Goal: Task Accomplishment & Management: Manage account settings

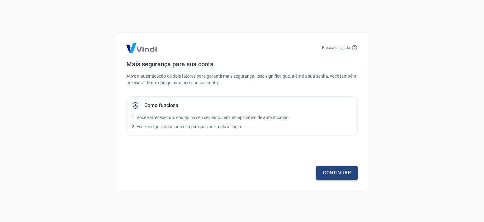
click at [346, 178] on link "Continuar" at bounding box center [337, 172] width 42 height 13
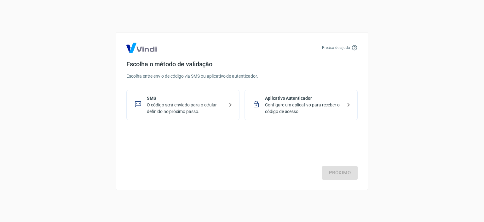
click at [304, 111] on p "Configure um aplicativo para receber o código de acesso." at bounding box center [303, 108] width 77 height 13
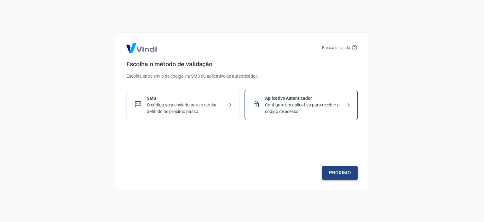
click at [343, 174] on link "Próximo" at bounding box center [340, 172] width 36 height 13
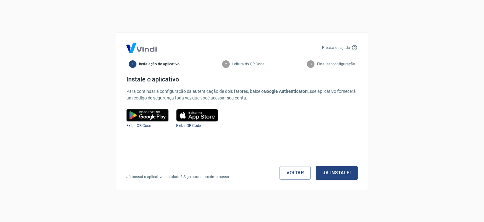
click at [343, 174] on button "Já instalei" at bounding box center [337, 172] width 42 height 13
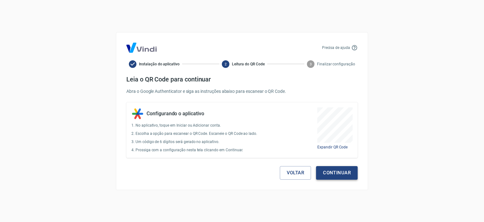
click at [348, 170] on button "Continuar" at bounding box center [337, 172] width 42 height 13
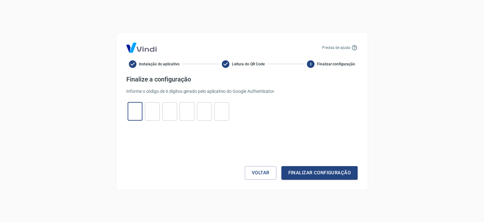
click at [137, 113] on input "tel" at bounding box center [135, 111] width 15 height 14
type input "6"
type input "8"
type input "0"
type input "6"
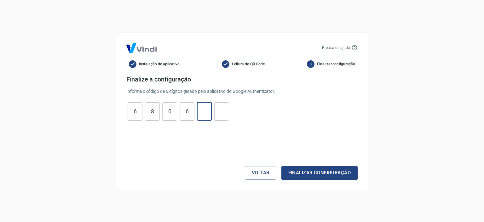
type input "7"
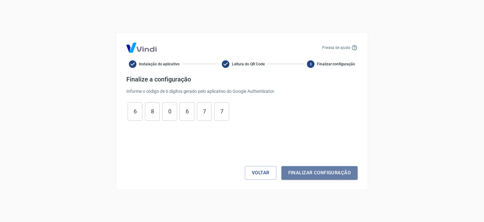
click at [328, 173] on button "Finalizar configuração" at bounding box center [320, 172] width 76 height 13
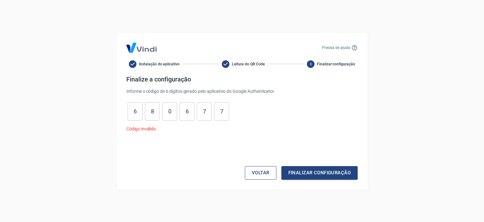
click at [256, 174] on button "Voltar" at bounding box center [261, 172] width 32 height 13
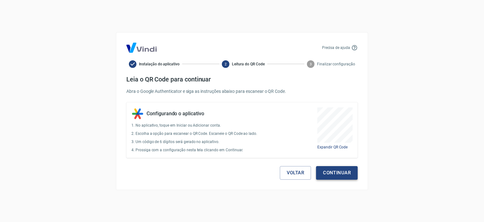
click at [335, 174] on button "Continuar" at bounding box center [337, 172] width 42 height 13
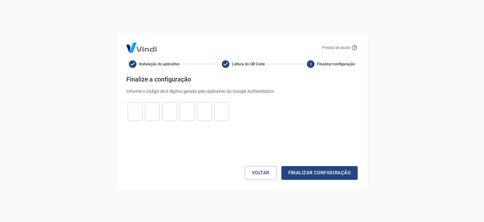
click at [138, 111] on input "tel" at bounding box center [135, 111] width 15 height 14
type input "2"
type input "6"
type input "8"
type input "9"
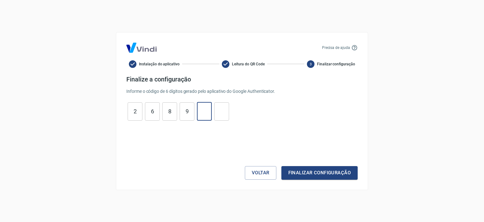
type input "8"
type input "0"
click at [318, 174] on button "Finalizar configuração" at bounding box center [320, 172] width 76 height 13
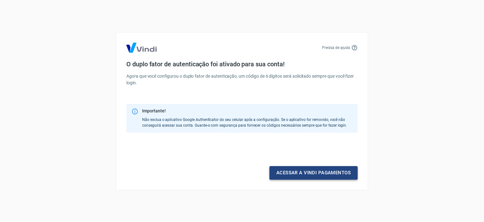
click at [340, 176] on link "Acessar a Vindi pagamentos" at bounding box center [314, 172] width 88 height 13
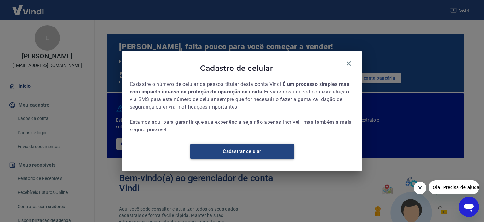
click at [254, 159] on link "Cadastrar celular" at bounding box center [242, 150] width 104 height 15
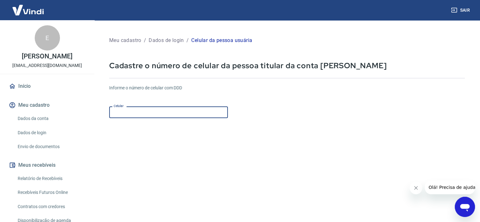
click at [155, 116] on input "Celular" at bounding box center [168, 112] width 119 height 12
type input "(51) 99980-0334"
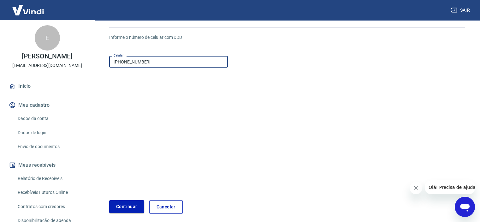
scroll to position [77, 0]
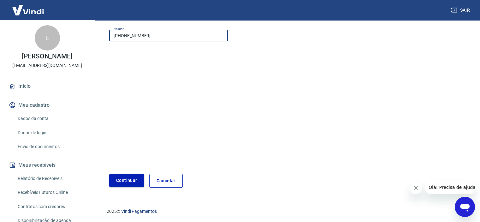
click at [127, 181] on button "Continuar" at bounding box center [126, 180] width 35 height 13
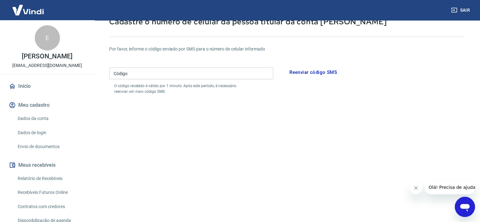
scroll to position [6, 0]
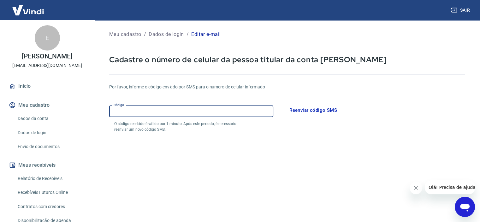
click at [125, 107] on div "Código Código" at bounding box center [191, 111] width 164 height 12
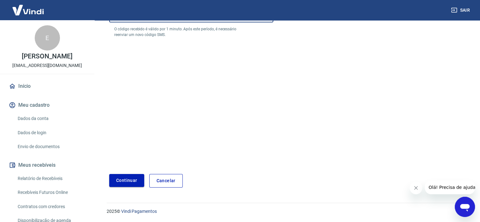
type input "270596"
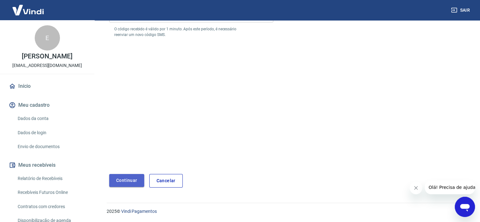
click at [128, 183] on button "Continuar" at bounding box center [126, 180] width 35 height 13
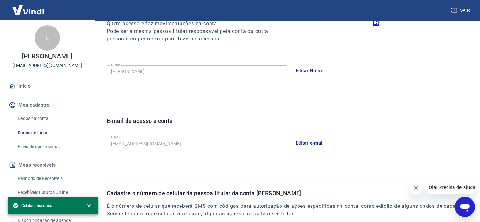
scroll to position [24, 0]
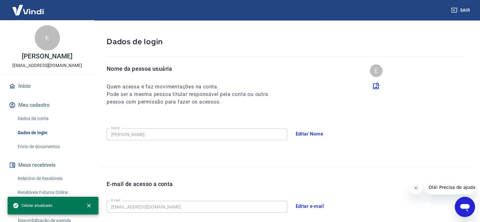
click at [319, 131] on button "Editar Nome" at bounding box center [309, 133] width 35 height 13
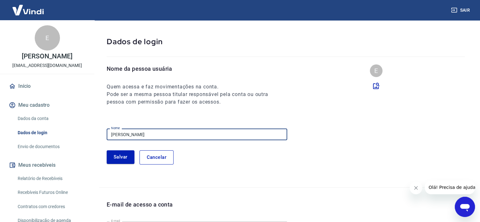
drag, startPoint x: 163, startPoint y: 137, endPoint x: 26, endPoint y: 147, distance: 136.9
click at [30, 146] on div "Sair E Evandro Pozza republicaag@gmail.com Início Meu cadastro Dados da conta D…" at bounding box center [240, 87] width 480 height 222
type input "[PERSON_NAME]"
click at [123, 160] on button "Salvar" at bounding box center [121, 156] width 28 height 13
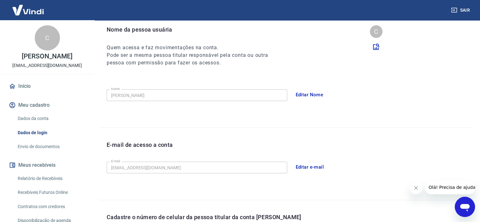
scroll to position [0, 0]
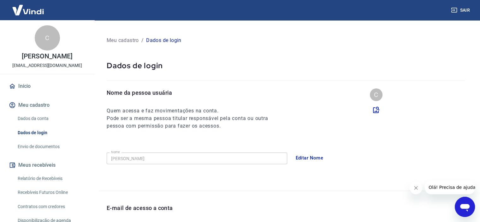
click at [42, 146] on link "Envio de documentos" at bounding box center [51, 146] width 72 height 13
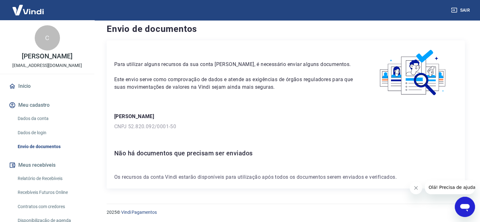
scroll to position [6, 0]
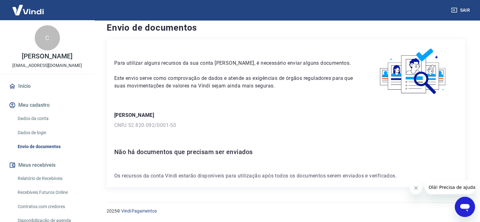
click at [140, 113] on p "[PERSON_NAME]" at bounding box center [285, 115] width 343 height 8
click at [170, 113] on p "[PERSON_NAME]" at bounding box center [285, 115] width 343 height 8
drag, startPoint x: 113, startPoint y: 114, endPoint x: 154, endPoint y: 114, distance: 41.9
click at [154, 114] on div "Para utilizar alguns recursos da sua conta Vindi, é necessário enviar alguns do…" at bounding box center [286, 113] width 358 height 148
click at [170, 113] on p "[PERSON_NAME]" at bounding box center [285, 115] width 343 height 8
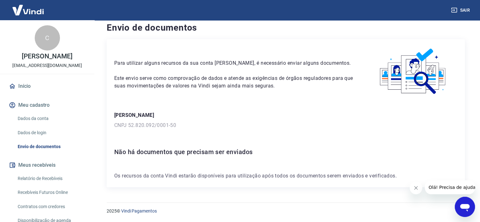
click at [146, 117] on p "[PERSON_NAME]" at bounding box center [285, 115] width 343 height 8
click at [190, 150] on h6 "Não há documentos que precisam ser enviados" at bounding box center [285, 152] width 343 height 10
click at [225, 152] on h6 "Não há documentos que precisam ser enviados" at bounding box center [285, 152] width 343 height 10
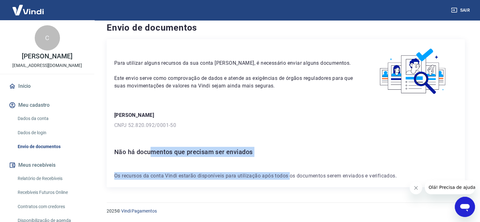
drag, startPoint x: 151, startPoint y: 151, endPoint x: 292, endPoint y: 161, distance: 141.9
click at [291, 164] on div "Para utilizar alguns recursos da sua conta Vindi, é necessário enviar alguns do…" at bounding box center [286, 113] width 358 height 148
click at [301, 132] on div "Para utilizar alguns recursos da sua conta Vindi, é necessário enviar alguns do…" at bounding box center [286, 113] width 358 height 148
click at [193, 148] on h6 "Não há documentos que precisam ser enviados" at bounding box center [285, 152] width 343 height 10
click at [156, 157] on div "Para utilizar alguns recursos da sua conta Vindi, é necessário enviar alguns do…" at bounding box center [286, 113] width 358 height 148
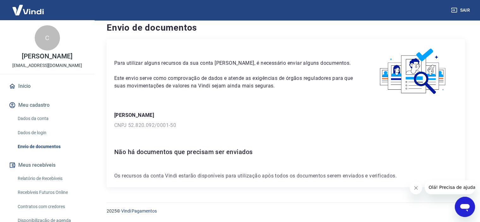
click at [139, 142] on div "Para utilizar alguns recursos da sua conta Vindi, é necessário enviar alguns do…" at bounding box center [286, 113] width 358 height 148
click at [29, 86] on link "Início" at bounding box center [47, 86] width 79 height 14
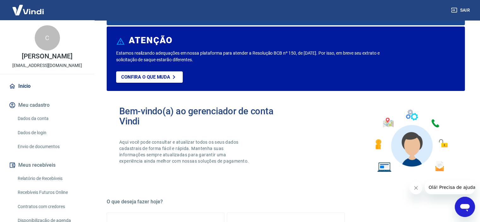
scroll to position [69, 0]
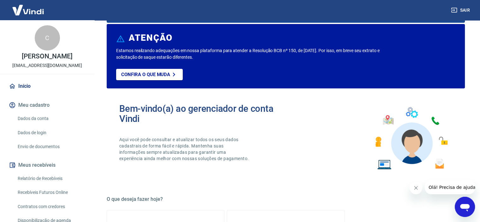
click at [38, 118] on link "Dados da conta" at bounding box center [51, 118] width 72 height 13
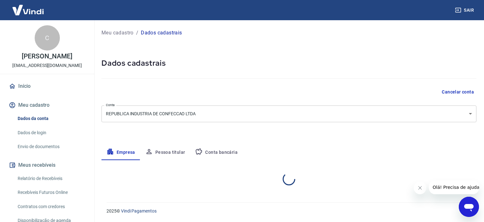
select select "RS"
select select "business"
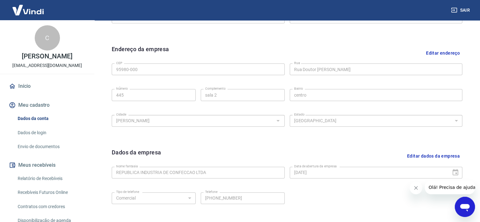
scroll to position [233, 0]
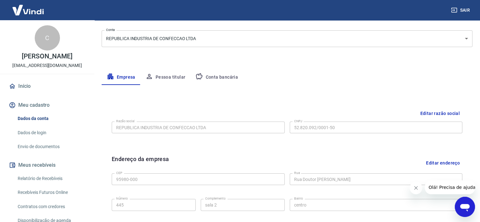
click at [172, 77] on button "Pessoa titular" at bounding box center [165, 77] width 50 height 15
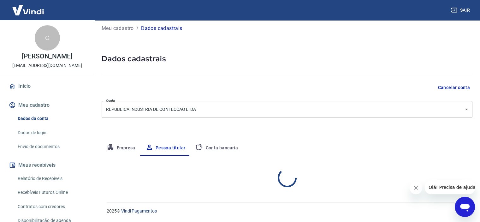
scroll to position [30, 0]
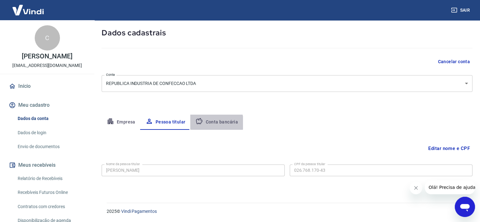
click at [212, 122] on button "Conta bancária" at bounding box center [216, 121] width 53 height 15
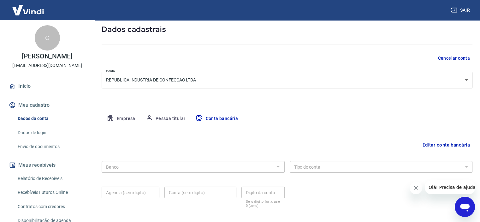
click at [157, 117] on button "Pessoa titular" at bounding box center [165, 118] width 50 height 15
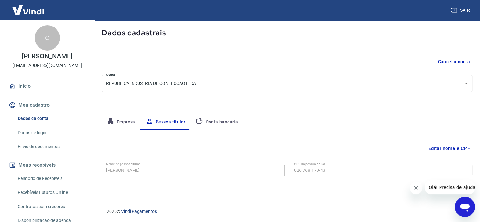
click at [117, 124] on button "Empresa" at bounding box center [121, 121] width 39 height 15
select select "RS"
select select "business"
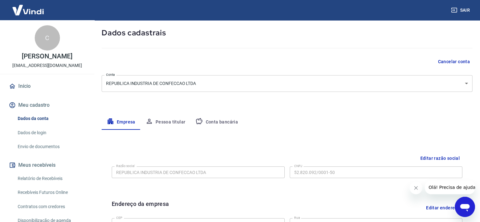
scroll to position [0, 0]
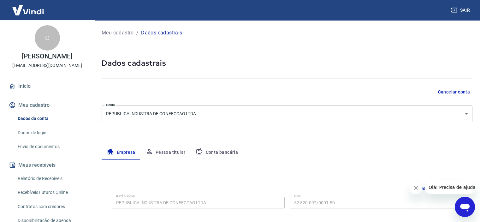
click at [40, 133] on link "Dados de login" at bounding box center [51, 132] width 72 height 13
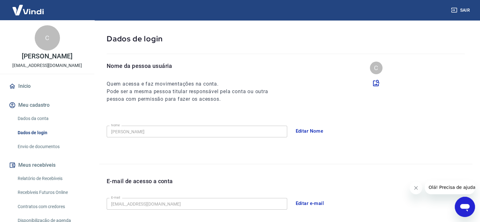
scroll to position [24, 0]
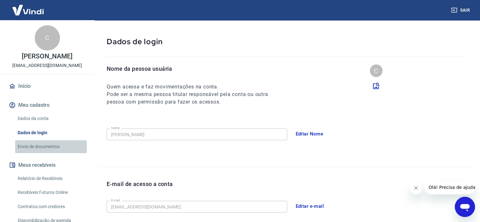
click at [56, 143] on link "Envio de documentos" at bounding box center [51, 146] width 72 height 13
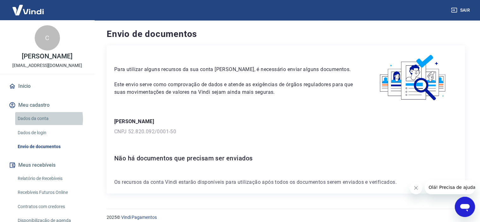
click at [40, 119] on link "Dados da conta" at bounding box center [51, 118] width 72 height 13
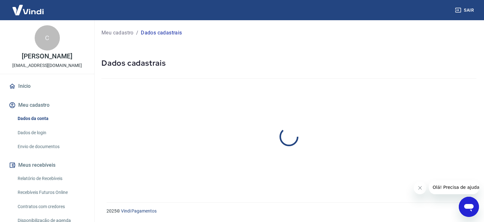
select select "RS"
select select "business"
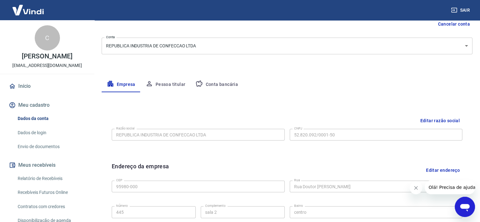
scroll to position [95, 0]
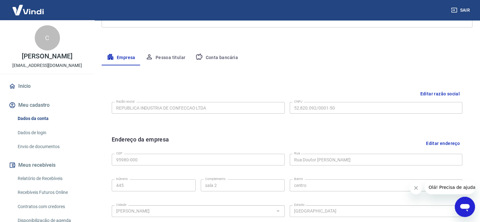
click at [38, 132] on link "Dados de login" at bounding box center [51, 132] width 72 height 13
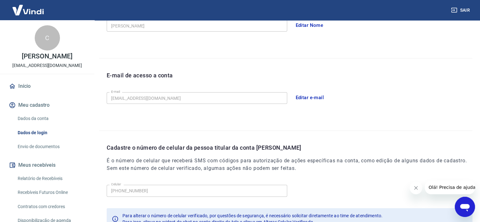
scroll to position [87, 0]
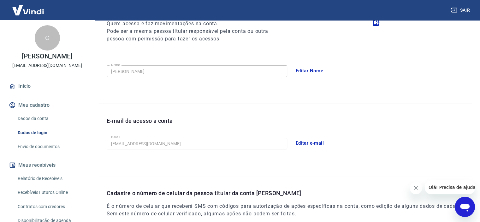
click at [93, 135] on div "Sair C Carla Naiara Molz republicaag@gmail.com Início Meu cadastro Dados da con…" at bounding box center [240, 24] width 480 height 222
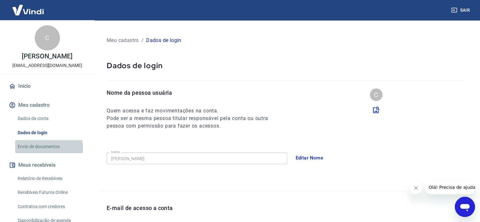
click at [45, 147] on link "Envio de documentos" at bounding box center [51, 146] width 72 height 13
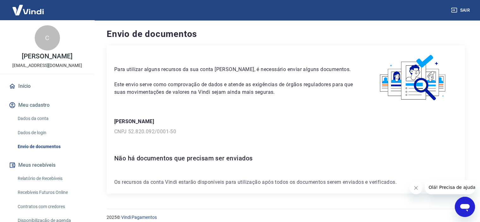
click at [25, 86] on link "Início" at bounding box center [47, 86] width 79 height 14
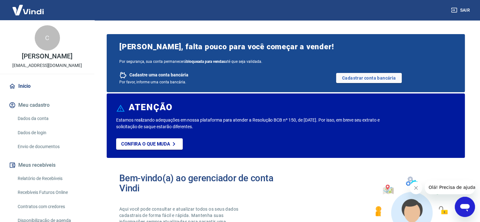
drag, startPoint x: 460, startPoint y: 3, endPoint x: 308, endPoint y: 27, distance: 154.5
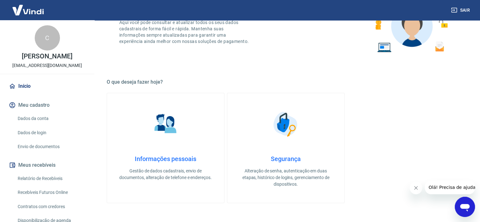
scroll to position [221, 0]
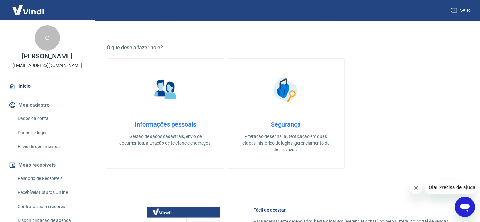
click at [173, 127] on h4 "Informações pessoais" at bounding box center [165, 124] width 97 height 8
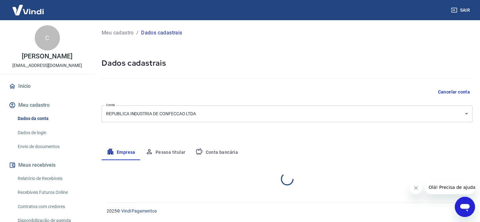
select select "RS"
select select "business"
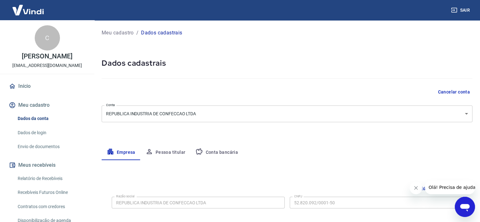
click at [164, 154] on button "Pessoa titular" at bounding box center [165, 152] width 50 height 15
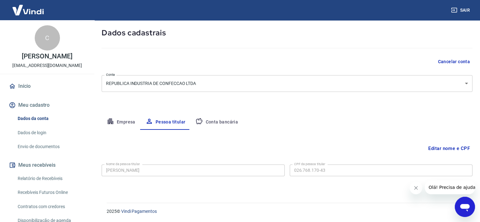
click at [211, 120] on button "Conta bancária" at bounding box center [216, 121] width 53 height 15
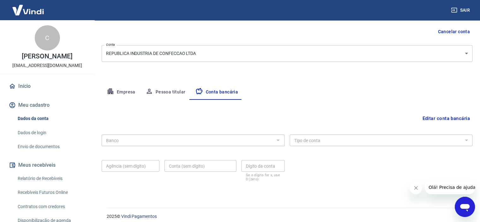
scroll to position [65, 0]
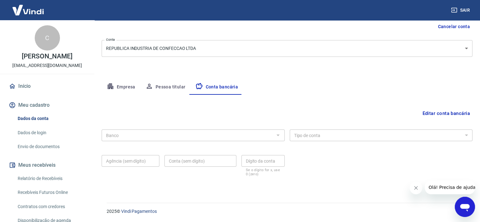
click at [440, 112] on button "Editar conta bancária" at bounding box center [445, 113] width 53 height 12
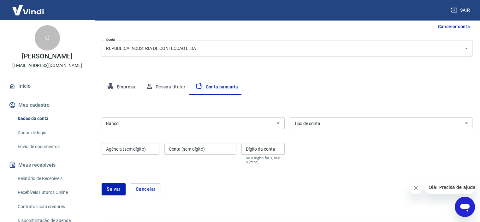
click at [313, 124] on select "Conta Corrente Conta Poupança" at bounding box center [380, 123] width 183 height 12
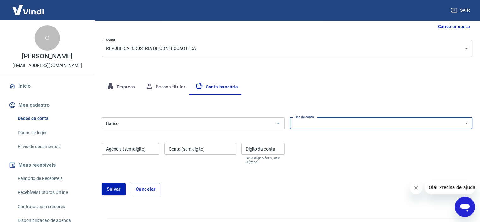
select select "1"
click at [289, 117] on select "Conta Corrente Conta Poupança" at bounding box center [380, 123] width 183 height 12
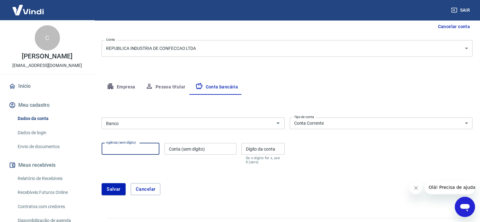
click at [127, 147] on input "Agência (sem dígito)" at bounding box center [131, 149] width 58 height 12
click at [144, 116] on div "Banco Banco" at bounding box center [193, 122] width 183 height 15
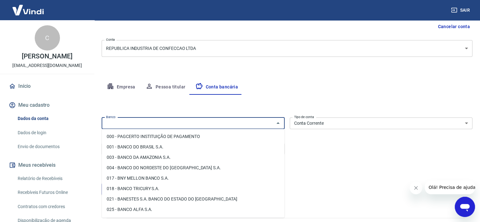
click at [142, 121] on input "Banco" at bounding box center [187, 123] width 169 height 8
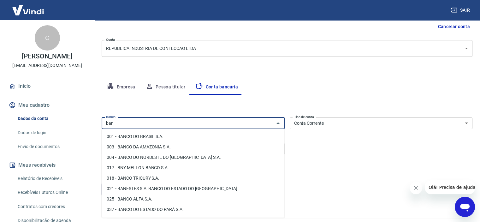
type input "ban"
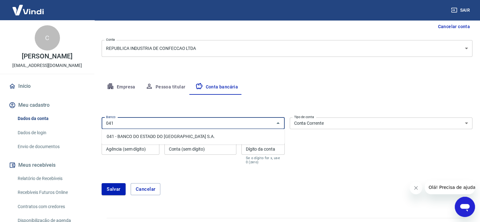
click at [181, 136] on li "041 - BANCO DO ESTADO DO [GEOGRAPHIC_DATA] S.A." at bounding box center [193, 136] width 183 height 10
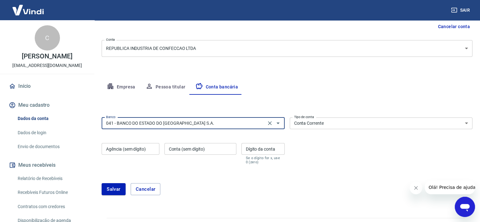
type input "041 - BANCO DO ESTADO DO [GEOGRAPHIC_DATA] S.A."
click at [139, 150] on input "Agência (sem dígito)" at bounding box center [131, 149] width 58 height 12
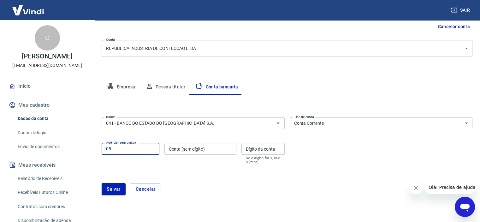
type input "0"
type input "0510"
click at [187, 150] on input "Conta (sem dígito)" at bounding box center [200, 149] width 72 height 12
type input "060756160"
click at [252, 148] on input "Dígito da conta" at bounding box center [262, 149] width 43 height 12
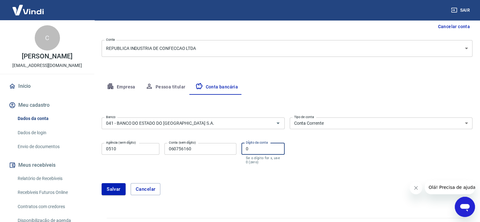
type input "0"
click at [346, 141] on div "Banco 041 - BANCO DO ESTADO DO RIO GRANDE DO SUL S.A. Banco Tipo de conta Conta…" at bounding box center [287, 140] width 370 height 50
click at [116, 188] on button "Salvar" at bounding box center [114, 189] width 24 height 12
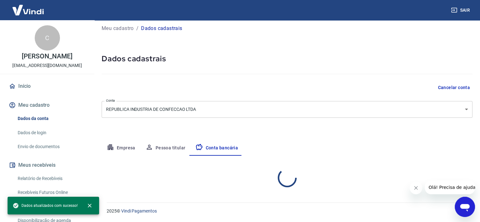
select select "1"
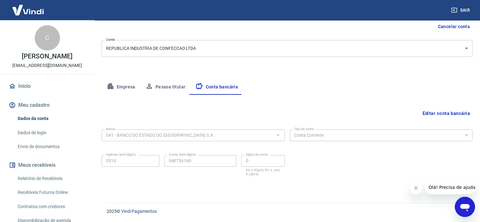
click at [34, 134] on link "Dados de login" at bounding box center [51, 132] width 72 height 13
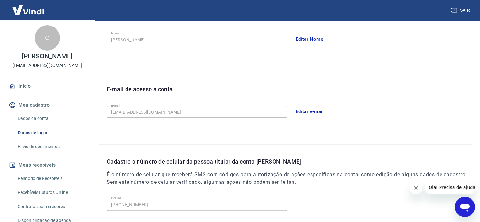
scroll to position [182, 0]
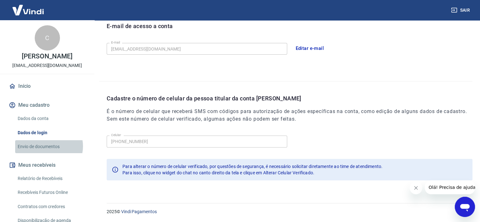
click at [48, 146] on link "Envio de documentos" at bounding box center [51, 146] width 72 height 13
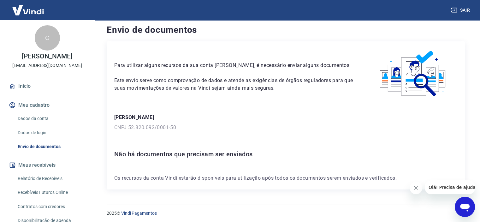
scroll to position [6, 0]
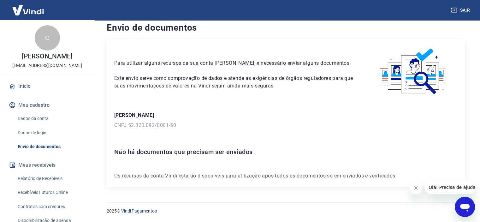
click at [232, 149] on h6 "Não há documentos que precisam ser enviados" at bounding box center [285, 152] width 343 height 10
click at [263, 180] on div "Para utilizar alguns recursos da sua conta Vindi, é necessário enviar alguns do…" at bounding box center [286, 113] width 358 height 148
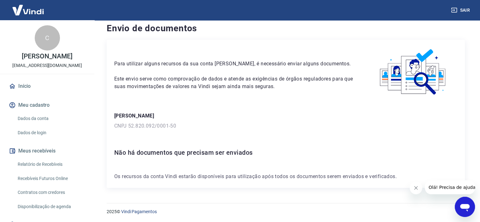
scroll to position [6, 0]
click at [37, 135] on link "Dados de login" at bounding box center [51, 132] width 72 height 13
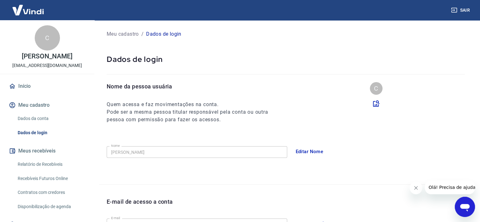
click at [37, 116] on link "Dados da conta" at bounding box center [51, 118] width 72 height 13
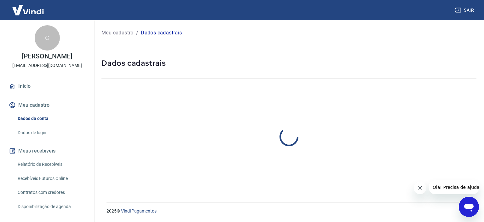
select select "RS"
select select "business"
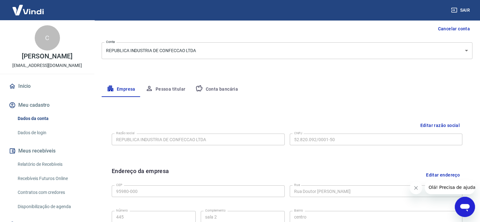
click at [208, 89] on button "Conta bancária" at bounding box center [216, 89] width 53 height 15
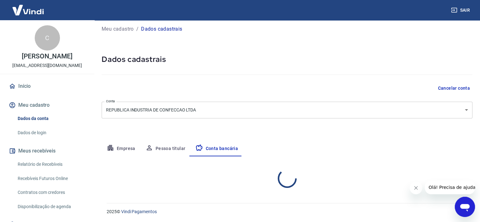
select select "1"
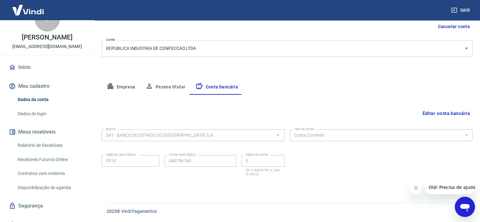
scroll to position [28, 0]
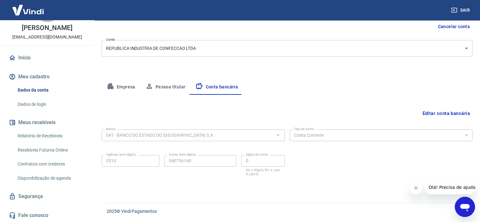
click at [36, 197] on link "Segurança" at bounding box center [47, 196] width 79 height 14
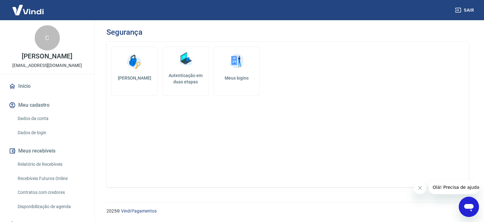
click at [35, 8] on img at bounding box center [28, 9] width 41 height 19
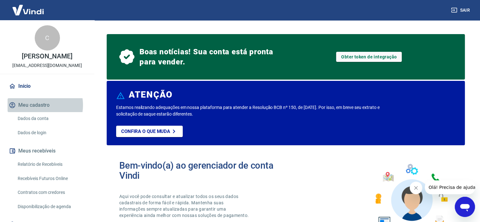
click at [38, 105] on button "Meu cadastro" at bounding box center [47, 105] width 79 height 14
click at [40, 55] on p "[PERSON_NAME]" at bounding box center [47, 56] width 50 height 7
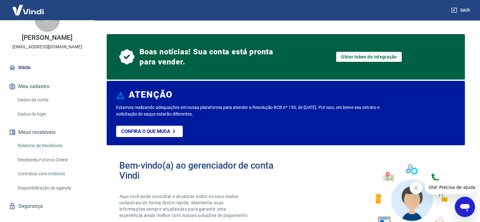
scroll to position [28, 0]
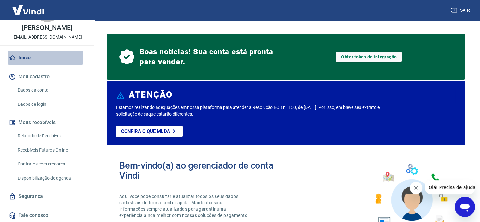
click at [31, 55] on link "Início" at bounding box center [47, 58] width 79 height 14
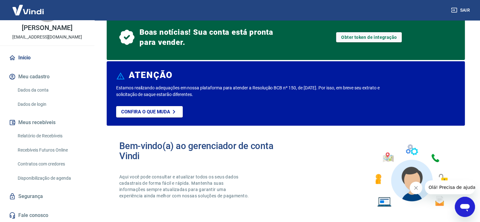
scroll to position [0, 0]
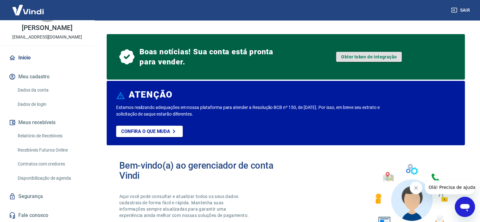
click at [363, 59] on link "Obter token de integração" at bounding box center [369, 57] width 66 height 10
click at [47, 87] on link "Dados da conta" at bounding box center [51, 90] width 72 height 13
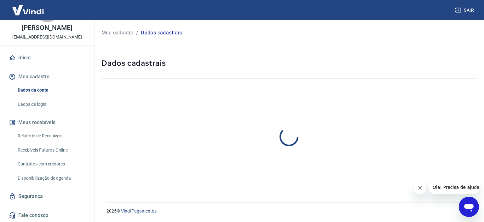
select select "RS"
select select "business"
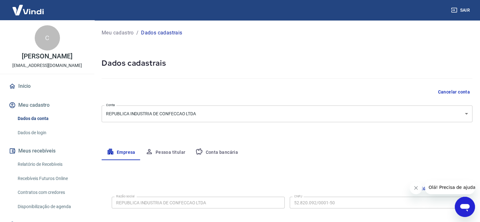
click at [17, 0] on img at bounding box center [28, 9] width 41 height 19
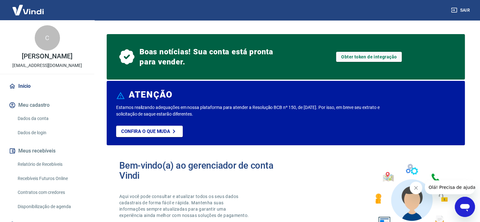
click at [44, 55] on p "[PERSON_NAME]" at bounding box center [47, 56] width 50 height 7
click at [39, 65] on p "[EMAIL_ADDRESS][DOMAIN_NAME]" at bounding box center [47, 65] width 70 height 7
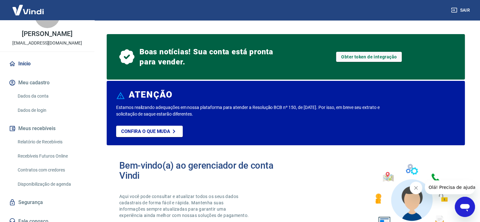
scroll to position [28, 0]
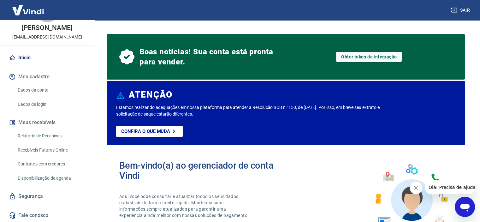
click at [55, 137] on link "Relatório de Recebíveis" at bounding box center [51, 135] width 72 height 13
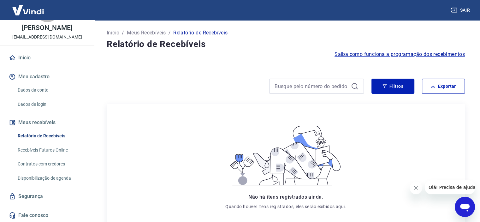
click at [53, 146] on link "Recebíveis Futuros Online" at bounding box center [51, 149] width 72 height 13
